Goal: Navigation & Orientation: Find specific page/section

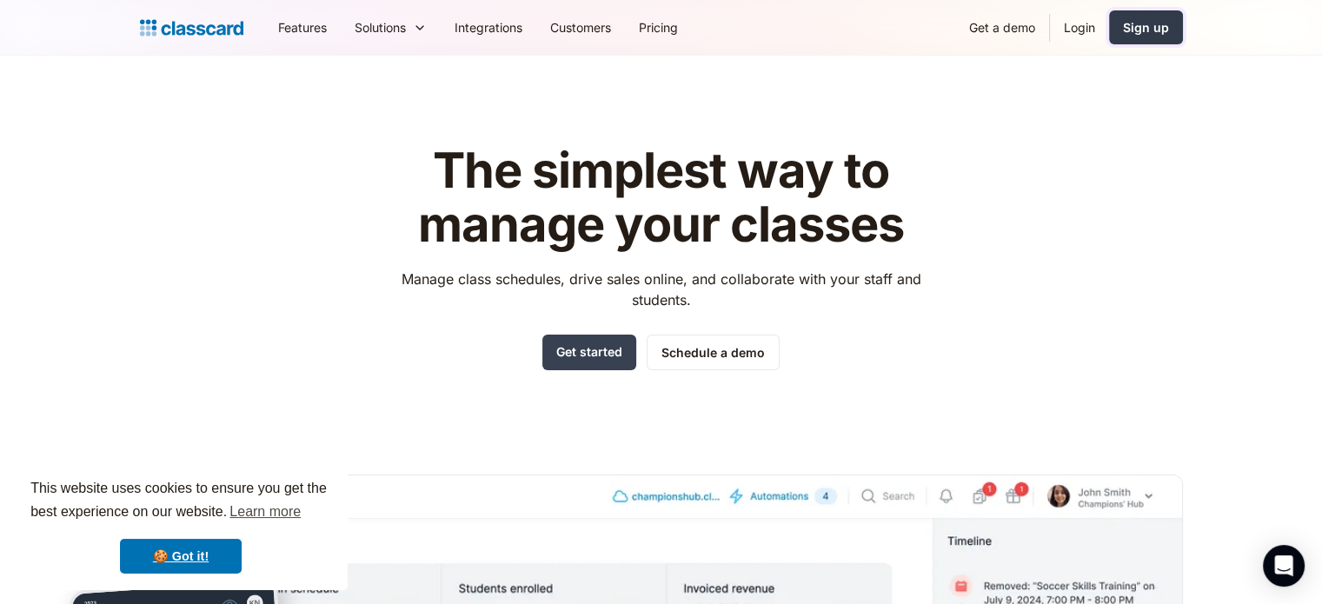
click at [1149, 36] on div "Sign up" at bounding box center [1146, 27] width 46 height 18
click at [1084, 13] on link "Login" at bounding box center [1079, 27] width 59 height 39
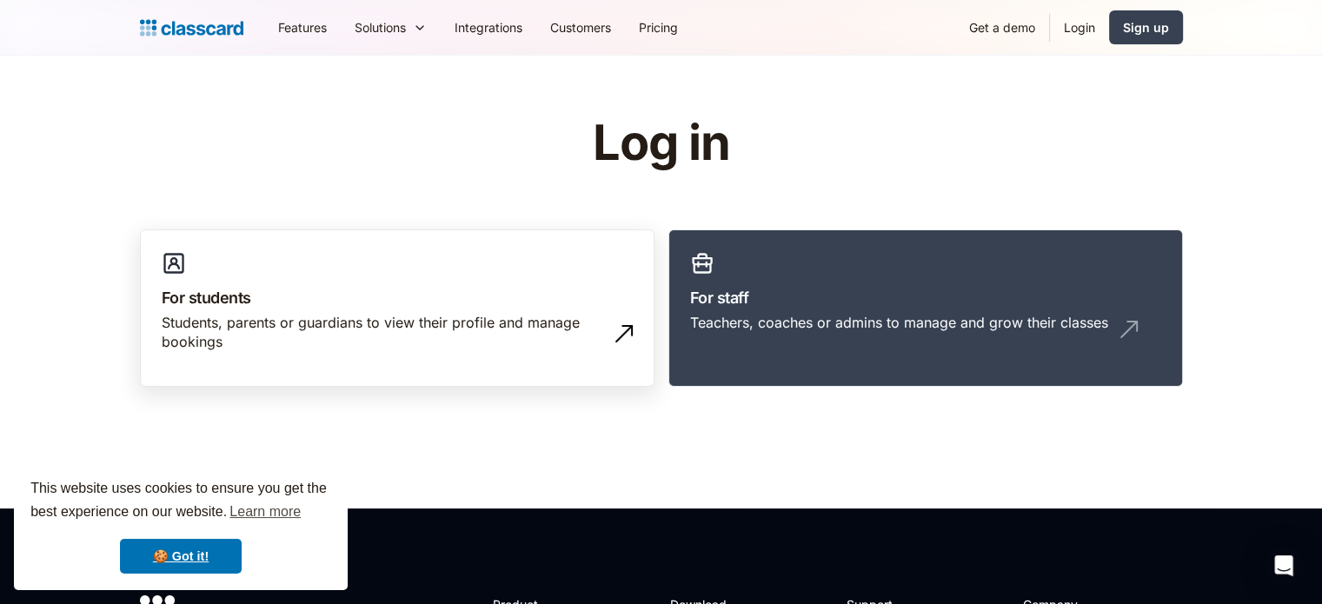
click at [468, 322] on div "Students, parents or guardians to view their profile and manage bookings" at bounding box center [380, 332] width 436 height 39
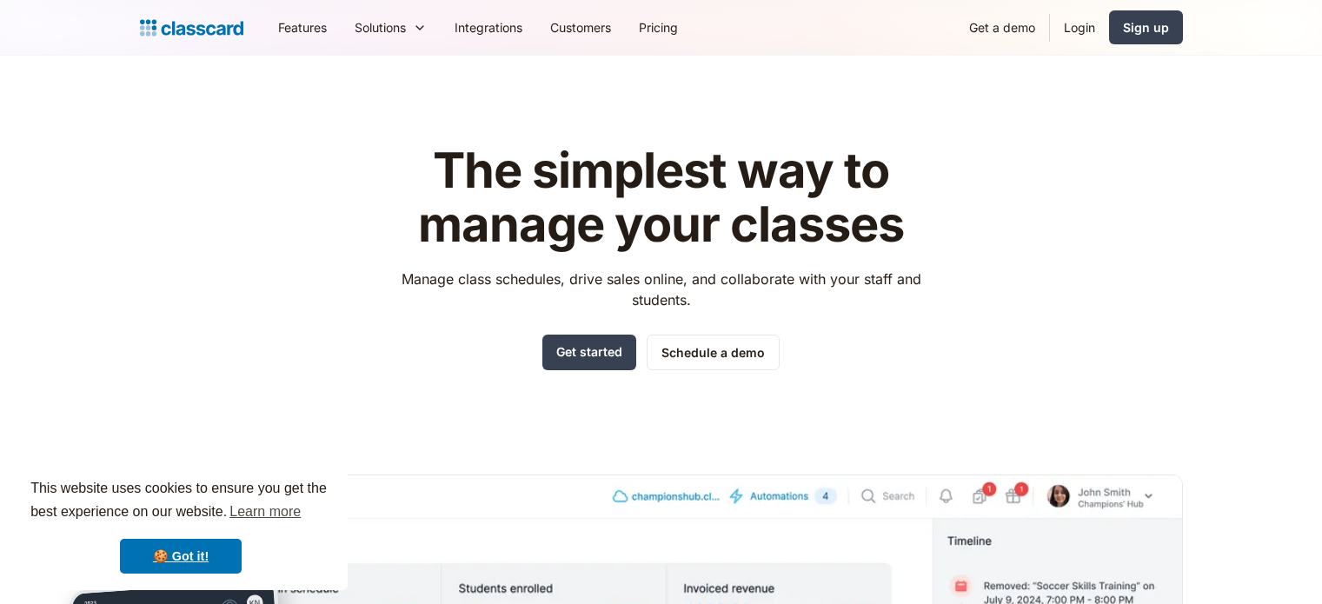
click at [1083, 29] on link "Login" at bounding box center [1079, 27] width 59 height 39
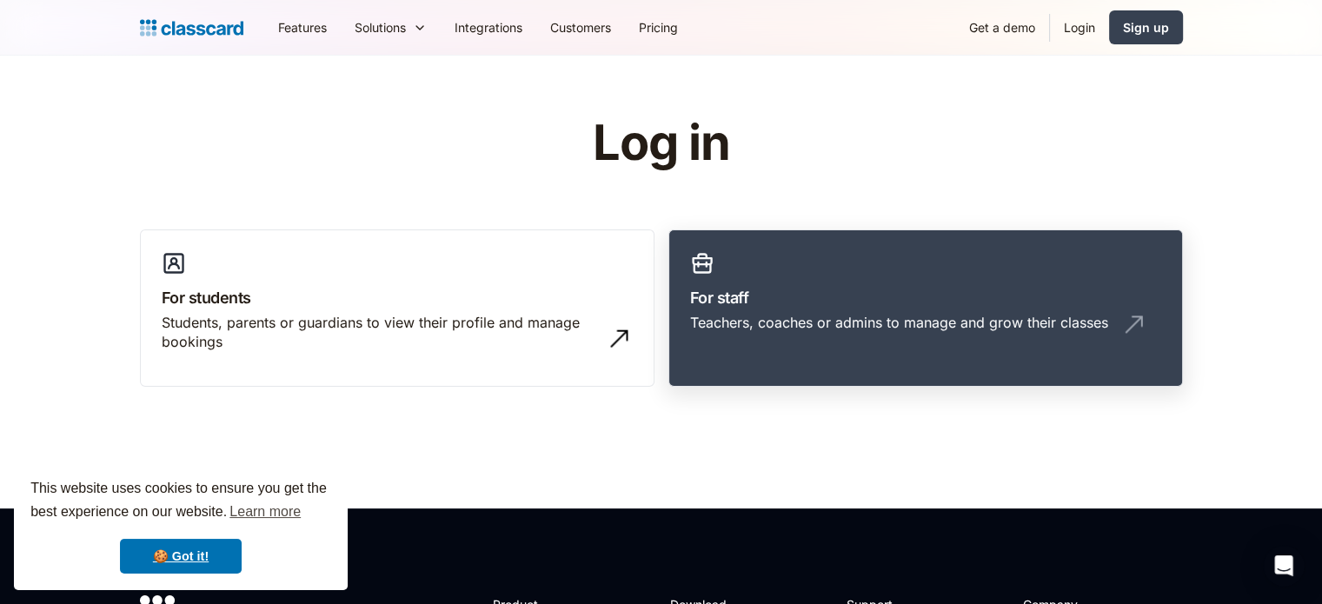
click at [821, 297] on h3 "For staff" at bounding box center [925, 297] width 471 height 23
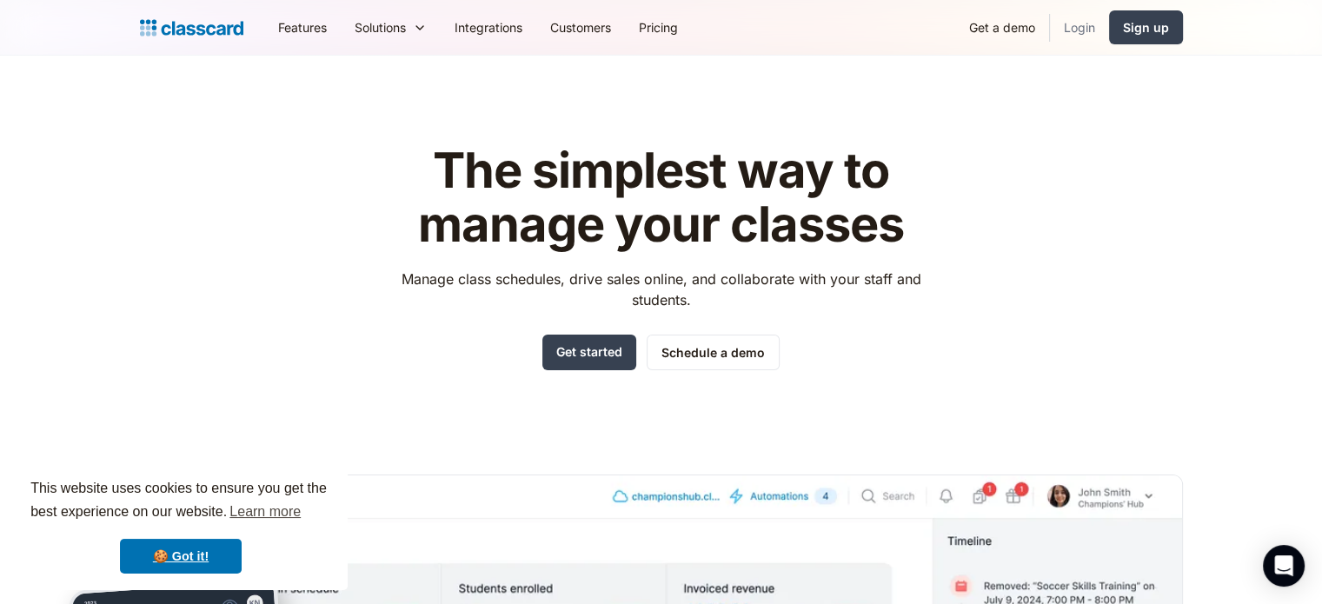
click at [1075, 24] on link "Login" at bounding box center [1079, 27] width 59 height 39
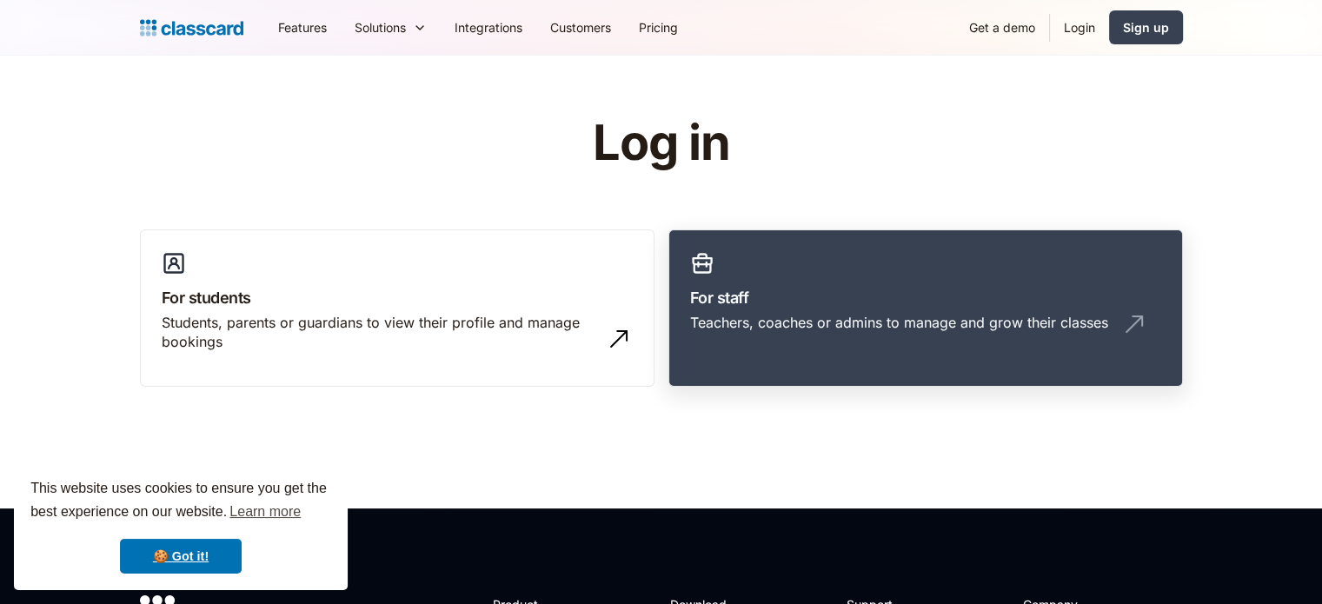
click at [800, 291] on h3 "For staff" at bounding box center [925, 297] width 471 height 23
